Goal: Check status

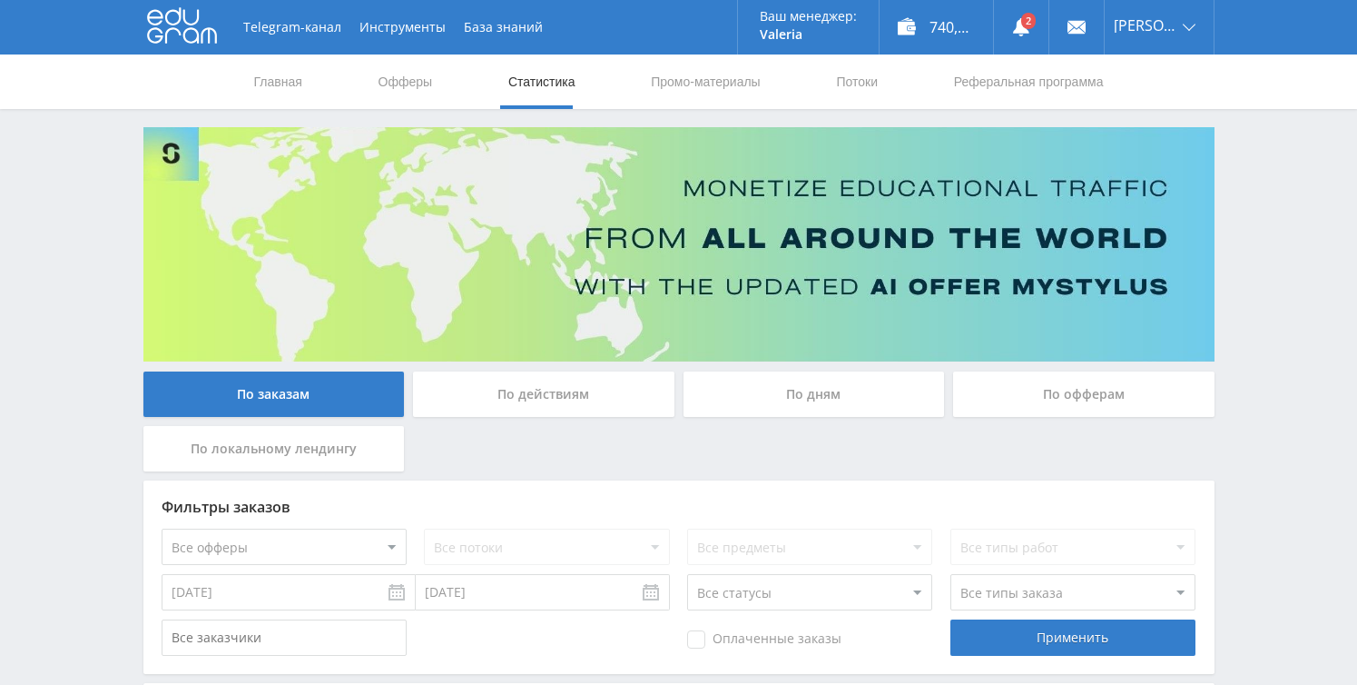
scroll to position [605, 0]
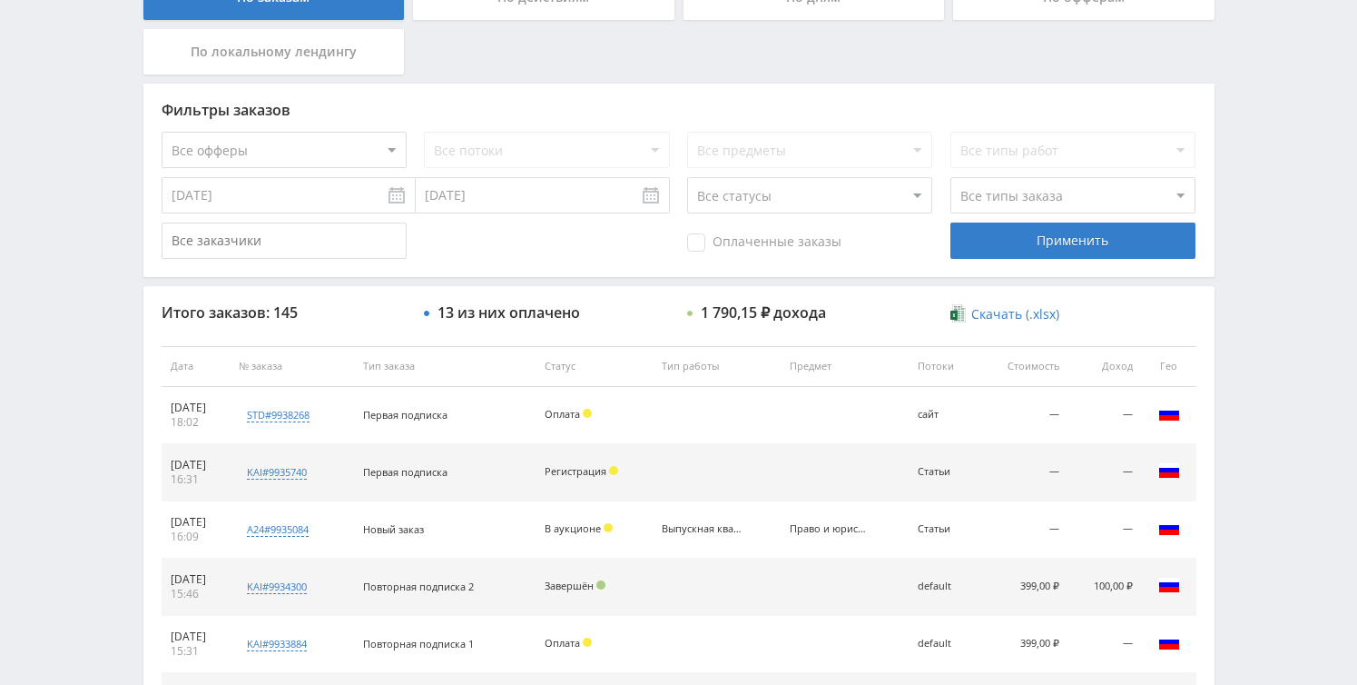
scroll to position [339, 0]
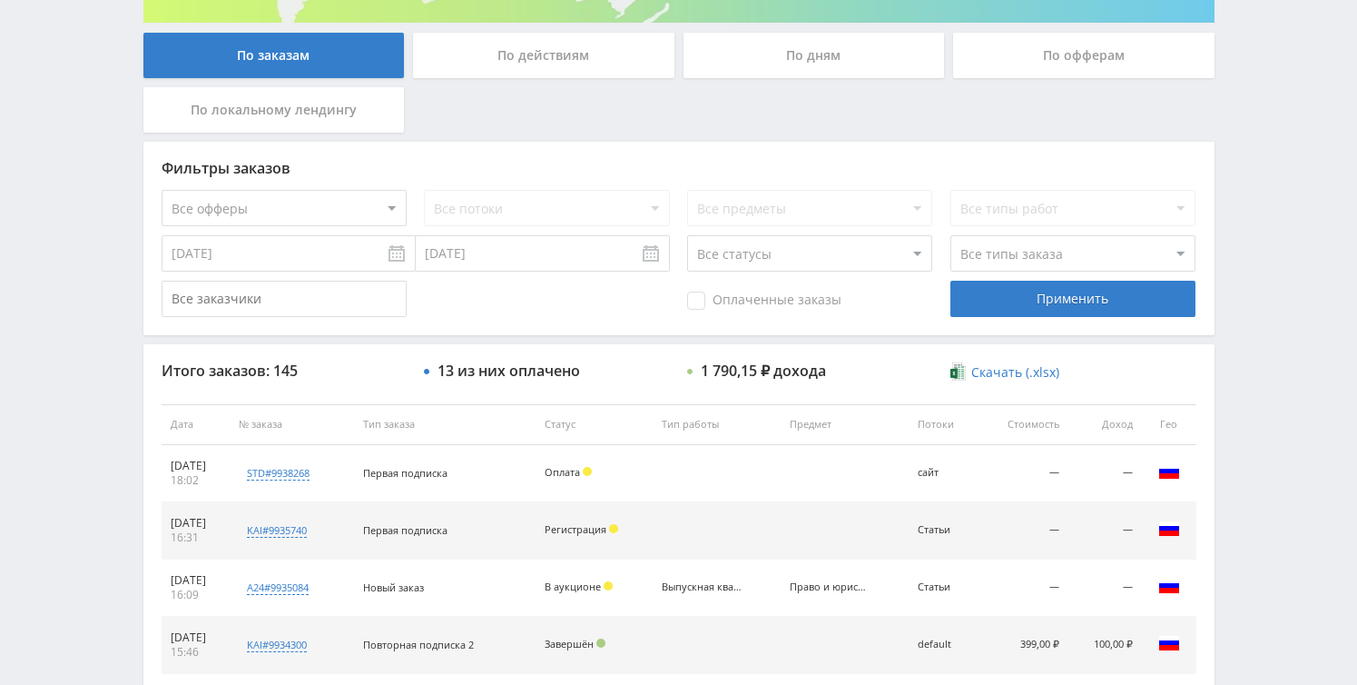
click at [789, 63] on div "По дням" at bounding box center [814, 55] width 261 height 45
click at [0, 0] on input "По дням" at bounding box center [0, 0] width 0 height 0
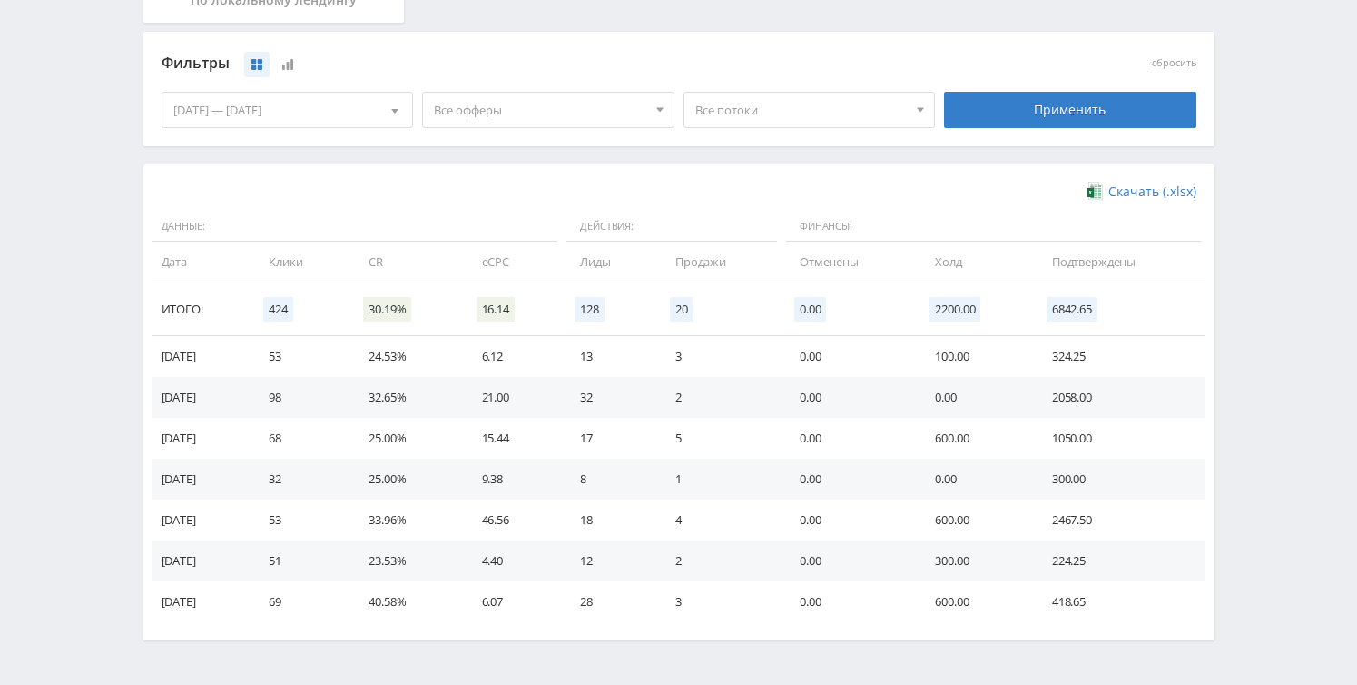
scroll to position [503, 0]
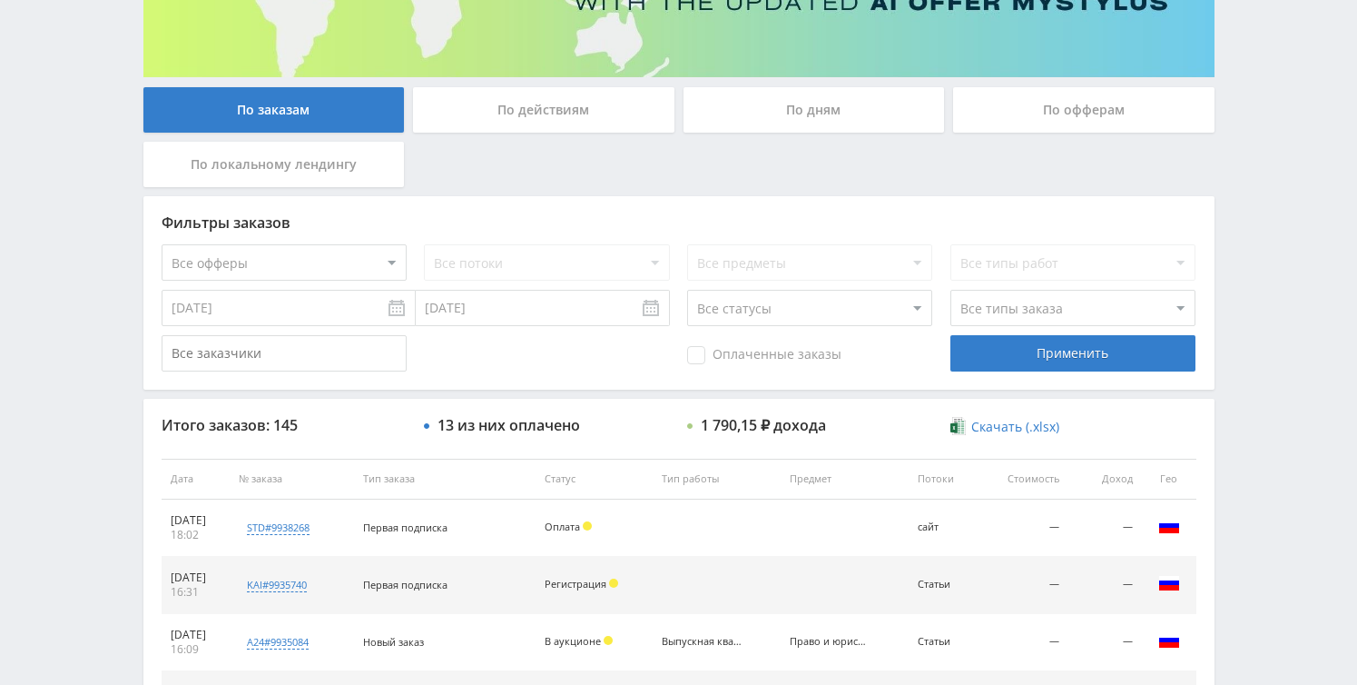
scroll to position [117, 0]
